Goal: Task Accomplishment & Management: Manage account settings

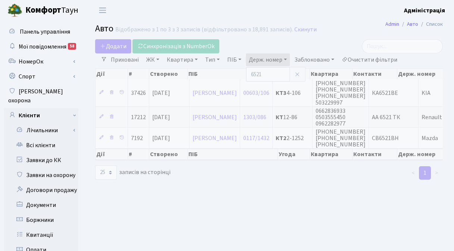
select select "25"
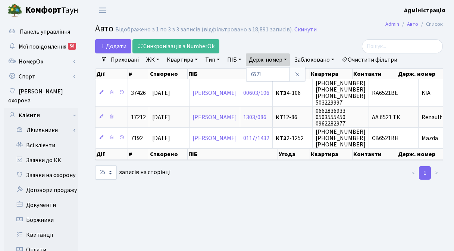
click at [239, 211] on main "Admin Авто Список Авто Відображено з 1 по 3 з 3 записів (відфільтровано з 18,89…" at bounding box center [269, 238] width 370 height 434
click at [331, 209] on main "Admin Авто Список Авто Відображено з 1 по 3 з 3 записів (відфільтровано з 18,89…" at bounding box center [269, 238] width 370 height 434
click at [354, 26] on h2 "Авто Відображено з 1 по 3 з 3 записів (відфільтровано з 18,891 записів). Скинути" at bounding box center [269, 29] width 348 height 13
click at [253, 180] on div at bounding box center [269, 172] width 120 height 15
click at [232, 200] on main "Admin Авто Список Авто Відображено з 1 по 3 з 3 записів (відфільтровано з 18,89…" at bounding box center [269, 238] width 370 height 434
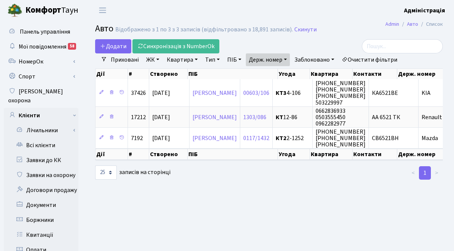
click at [324, 189] on main "Admin Авто Список Авто Відображено з 1 по 3 з 3 записів (відфільтровано з 18,89…" at bounding box center [269, 238] width 370 height 434
click at [316, 207] on main "Admin Авто Список Авто Відображено з 1 по 3 з 3 записів (відфільтровано з 18,89…" at bounding box center [269, 238] width 370 height 434
click at [279, 199] on main "Admin Авто Список Авто Відображено з 1 по 3 з 3 записів (відфільтровано з 18,89…" at bounding box center [269, 238] width 370 height 434
click at [277, 192] on main "Admin Авто Список Авто Відображено з 1 по 3 з 3 записів (відфільтровано з 18,89…" at bounding box center [269, 238] width 370 height 434
click at [336, 46] on div at bounding box center [388, 46] width 109 height 14
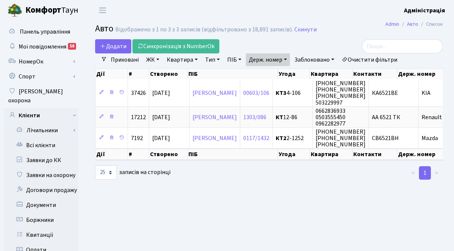
click at [331, 27] on h2 "Авто Відображено з 1 по 3 з 3 записів (відфільтровано з 18,891 записів). Скинути" at bounding box center [269, 29] width 348 height 13
click at [141, 10] on header "[PERSON_NAME] Адміністрація Мій обліковий запис Вийти" at bounding box center [227, 10] width 454 height 21
click at [337, 37] on main "Admin Авто Список Авто Відображено з 1 по 3 з 3 записів (відфільтровано з 18,89…" at bounding box center [269, 238] width 370 height 434
click at [240, 197] on main "Admin Авто Список Авто Відображено з 1 по 3 з 3 записів (відфільтровано з 18,89…" at bounding box center [269, 238] width 370 height 434
click at [231, 192] on main "Admin Авто Список Авто Відображено з 1 по 3 з 3 записів (відфільтровано з 18,89…" at bounding box center [269, 238] width 370 height 434
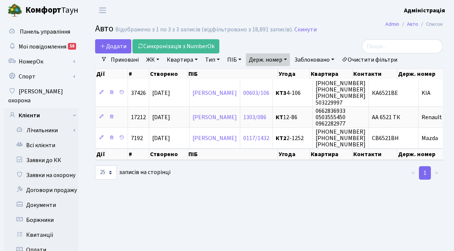
click at [111, 214] on main "Admin Авто Список Авто Відображено з 1 по 3 з 3 записів (відфільтровано з 18,89…" at bounding box center [269, 238] width 370 height 434
click at [252, 192] on main "Admin Авто Список Авто Відображено з 1 по 3 з 3 записів (відфільтровано з 18,89…" at bounding box center [269, 238] width 370 height 434
click at [360, 59] on link "Очистити фільтри" at bounding box center [370, 59] width 62 height 13
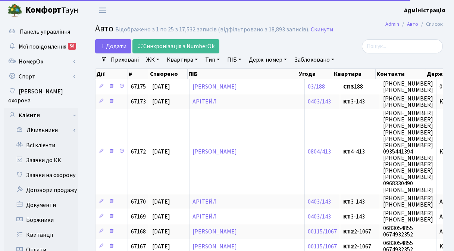
click at [320, 60] on link "Заблоковано" at bounding box center [314, 59] width 46 height 13
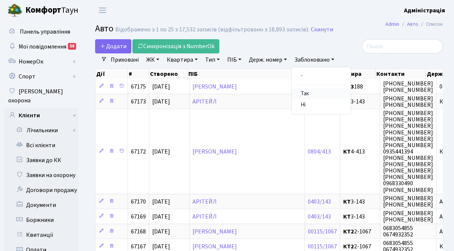
click at [306, 92] on link "Так" at bounding box center [321, 94] width 59 height 12
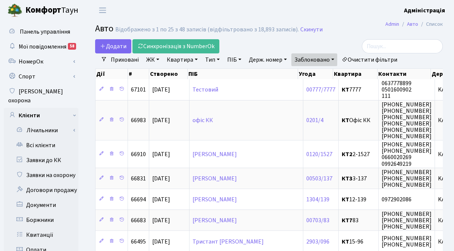
click at [357, 36] on h2 "Авто Відображено з 1 по 25 з 48 записів (відфільтровано з 18,893 записів). Скин…" at bounding box center [269, 29] width 348 height 13
